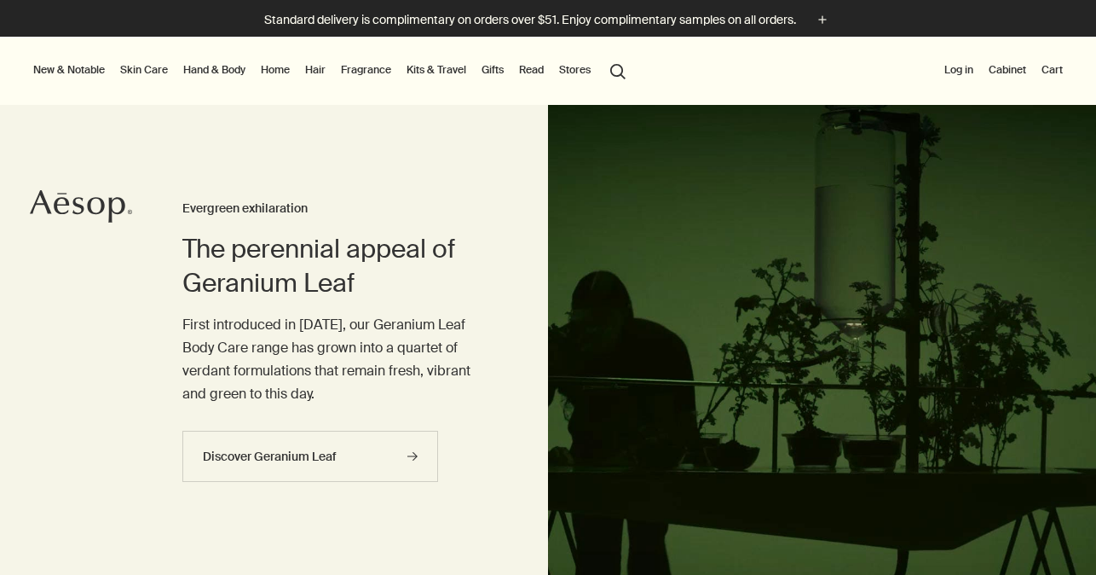
click at [219, 69] on link "Hand & Body" at bounding box center [214, 70] width 69 height 20
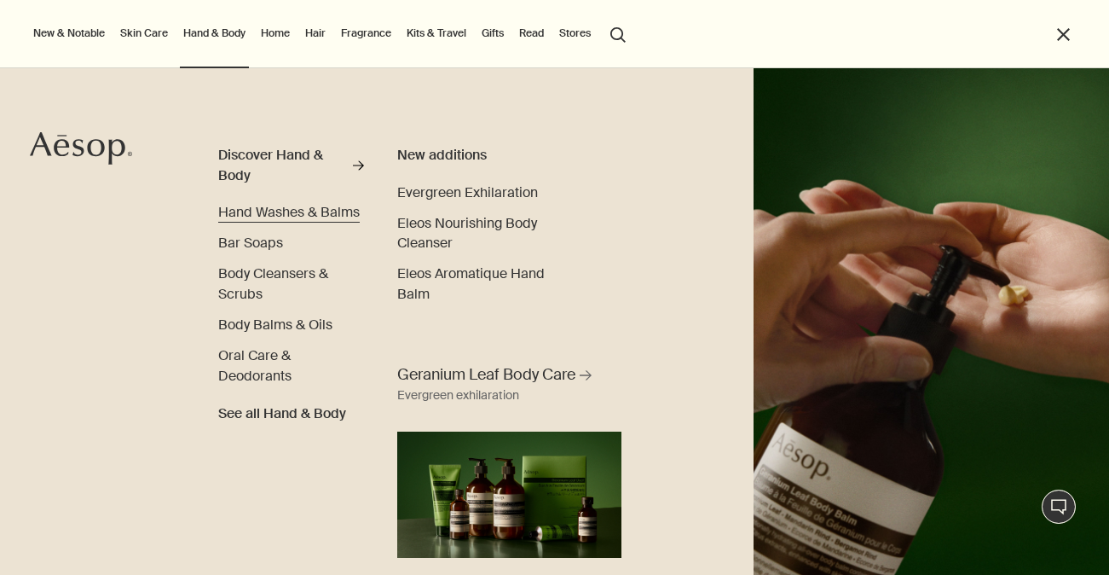
click at [251, 216] on span "Hand Washes & Balms" at bounding box center [289, 212] width 142 height 18
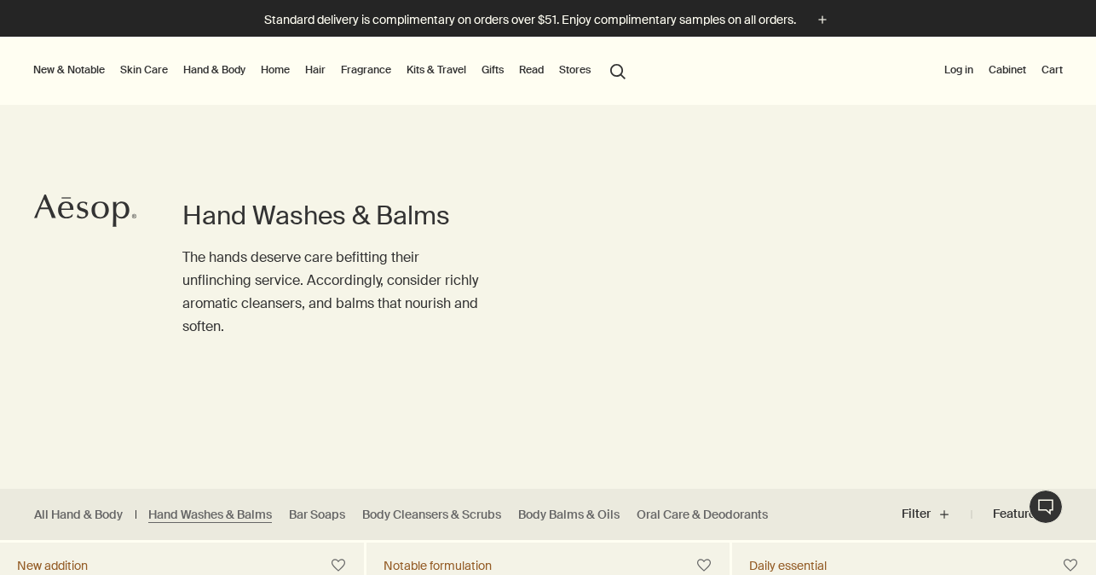
click at [619, 70] on button "search Search" at bounding box center [618, 70] width 31 height 32
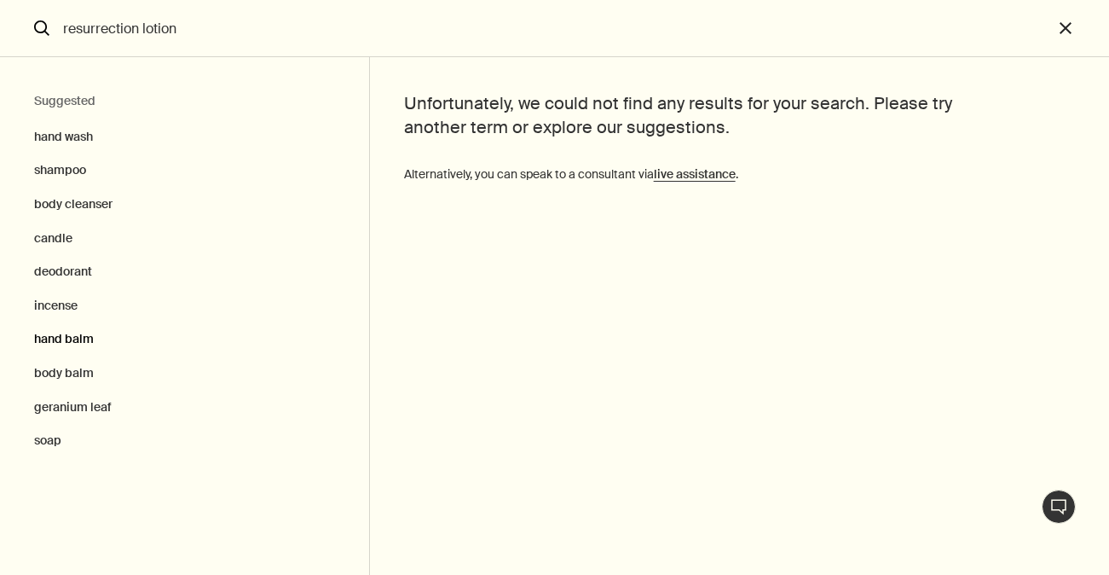
click at [60, 334] on button "hand balm" at bounding box center [184, 339] width 369 height 34
type input "hand balm"
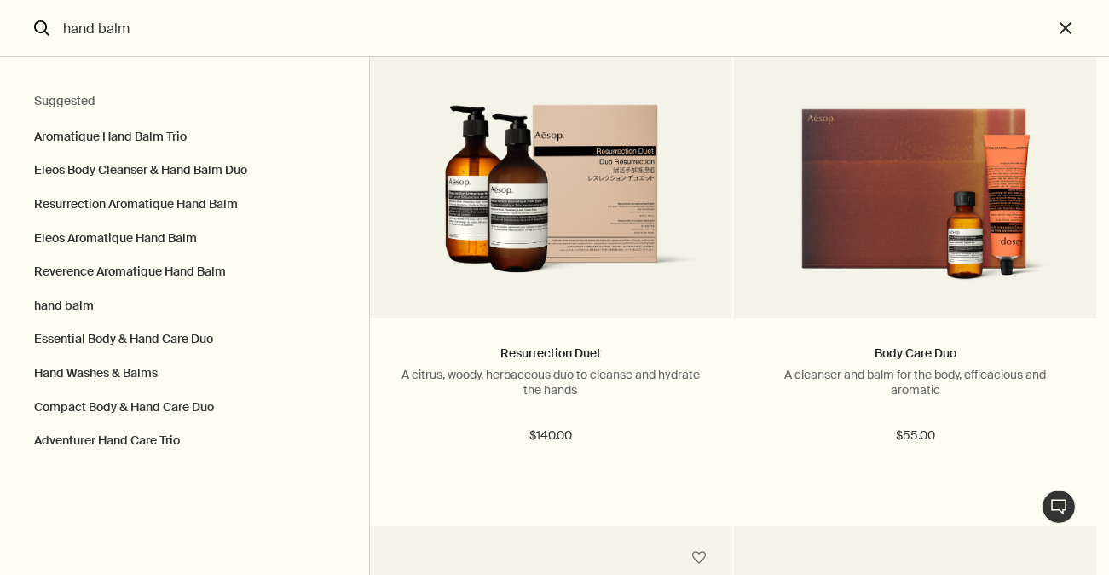
scroll to position [6976, 0]
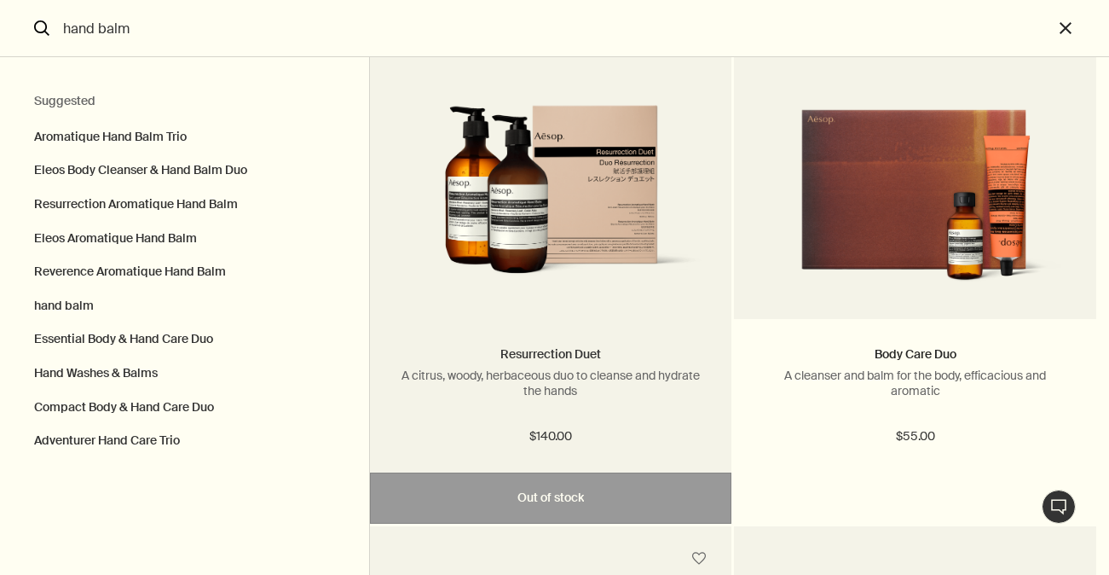
click at [561, 356] on link "Resurrection Duet" at bounding box center [550, 353] width 101 height 15
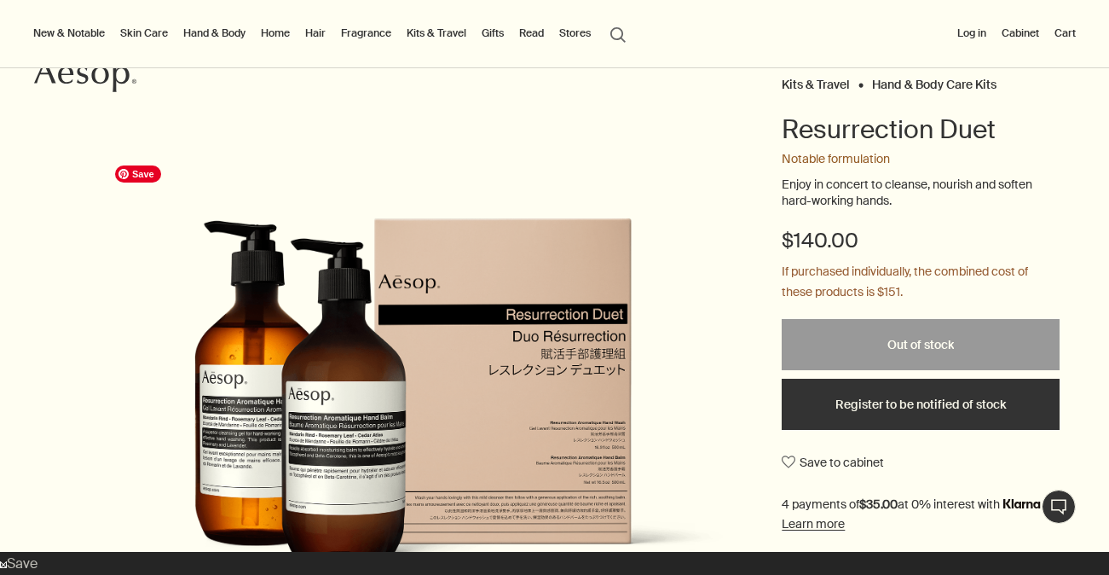
scroll to position [136, 0]
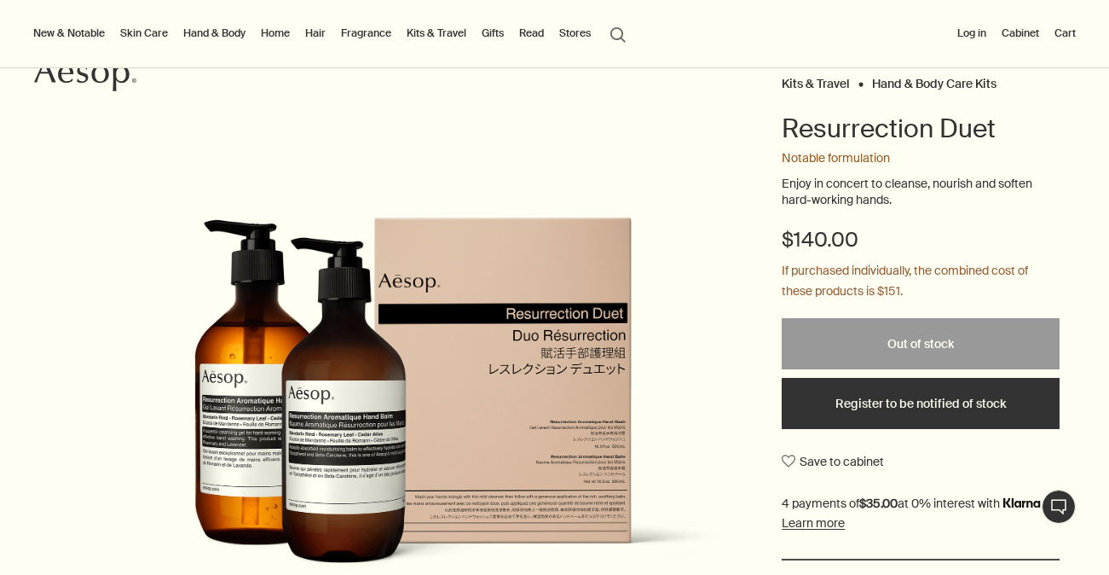
click at [618, 37] on button "search Search" at bounding box center [618, 33] width 31 height 32
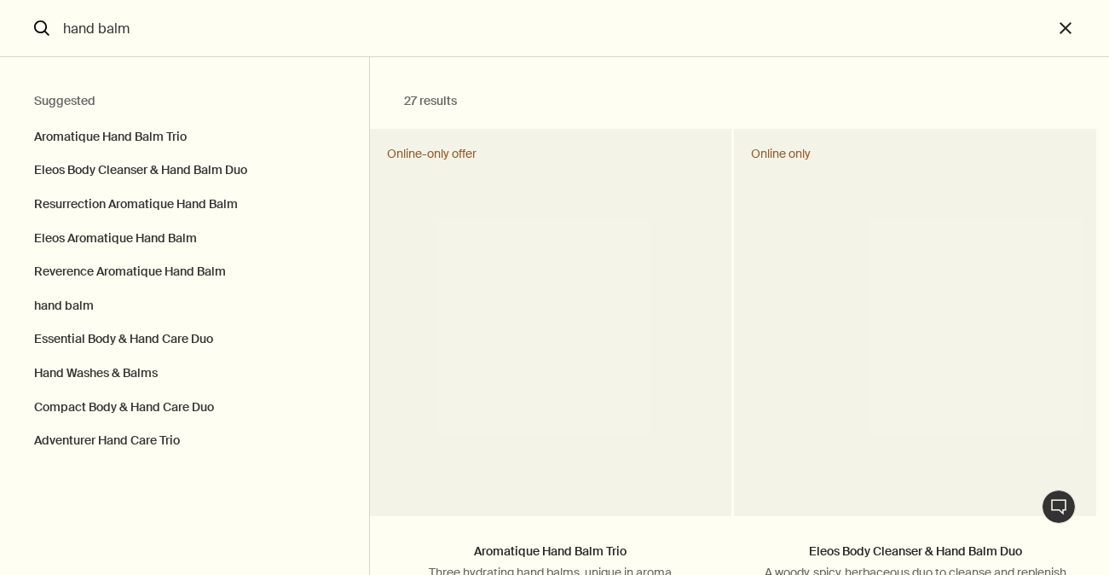
type input "hand balm"
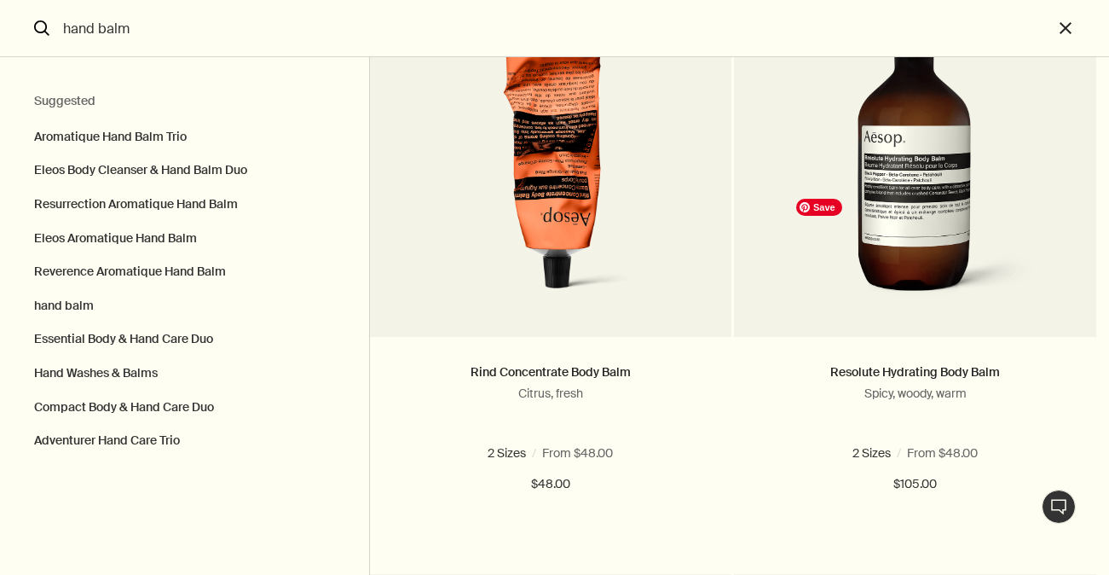
scroll to position [3868, 0]
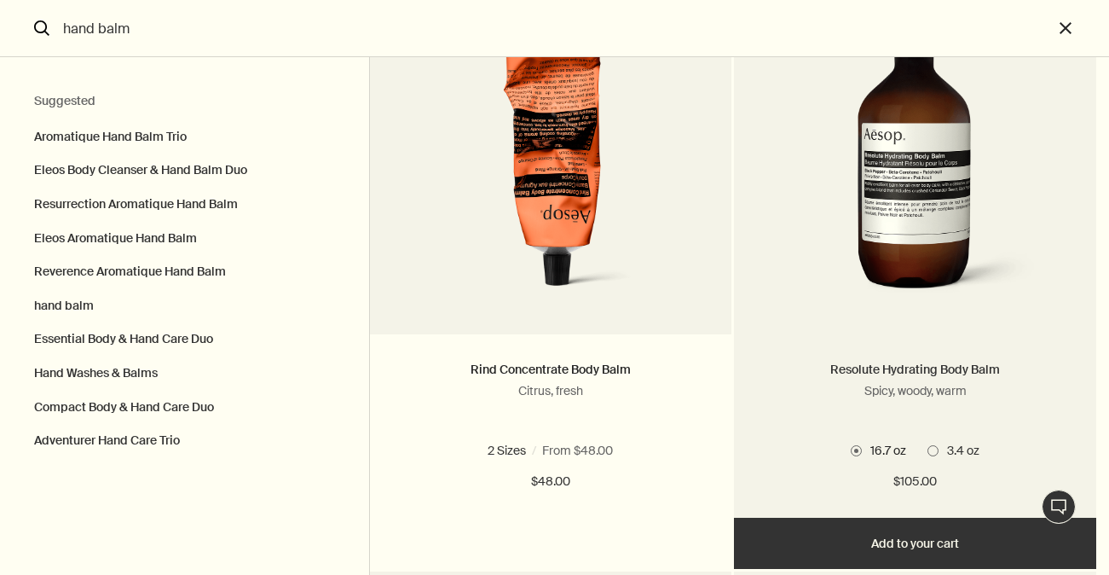
click at [891, 374] on link "Resolute Hydrating Body Balm" at bounding box center [915, 369] width 170 height 15
